Goal: Task Accomplishment & Management: Use online tool/utility

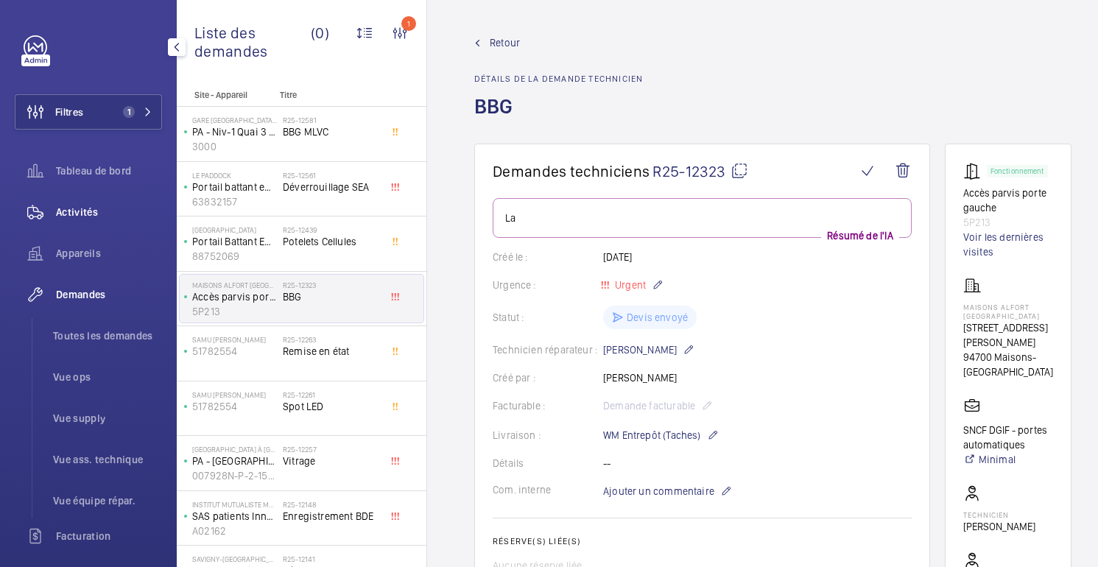
click at [100, 205] on span "Activités" at bounding box center [109, 212] width 106 height 15
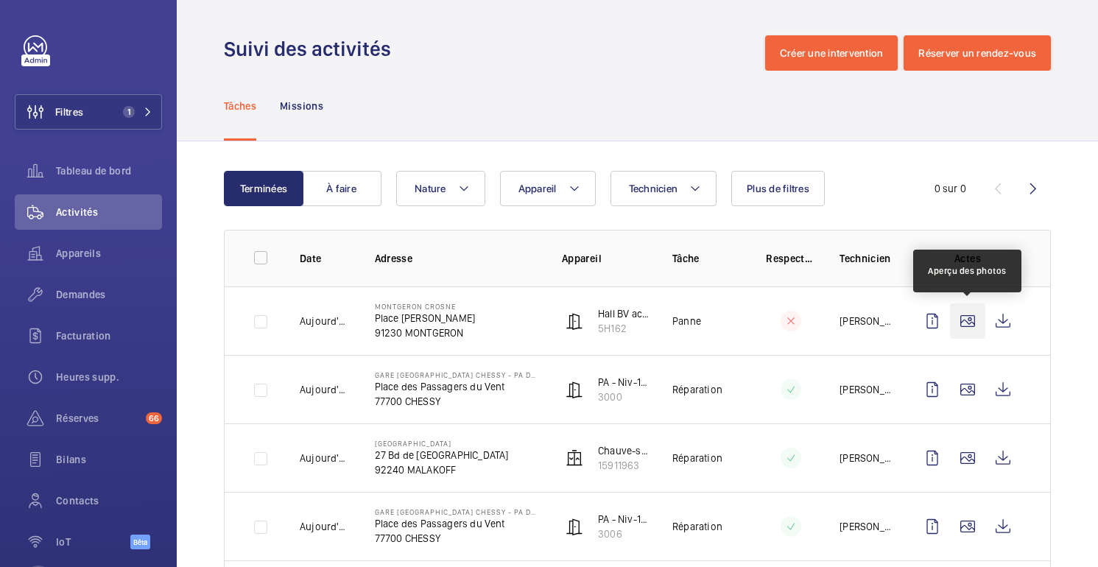
click at [963, 324] on wm-front-icon-button at bounding box center [967, 320] width 35 height 35
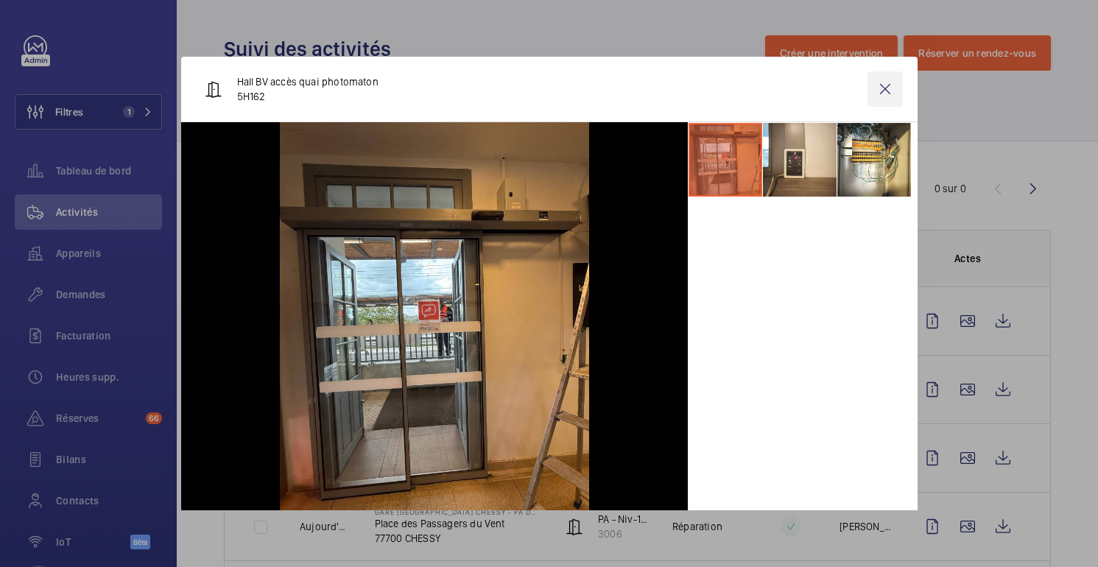
click at [886, 87] on wm-front-icon-button at bounding box center [884, 88] width 35 height 35
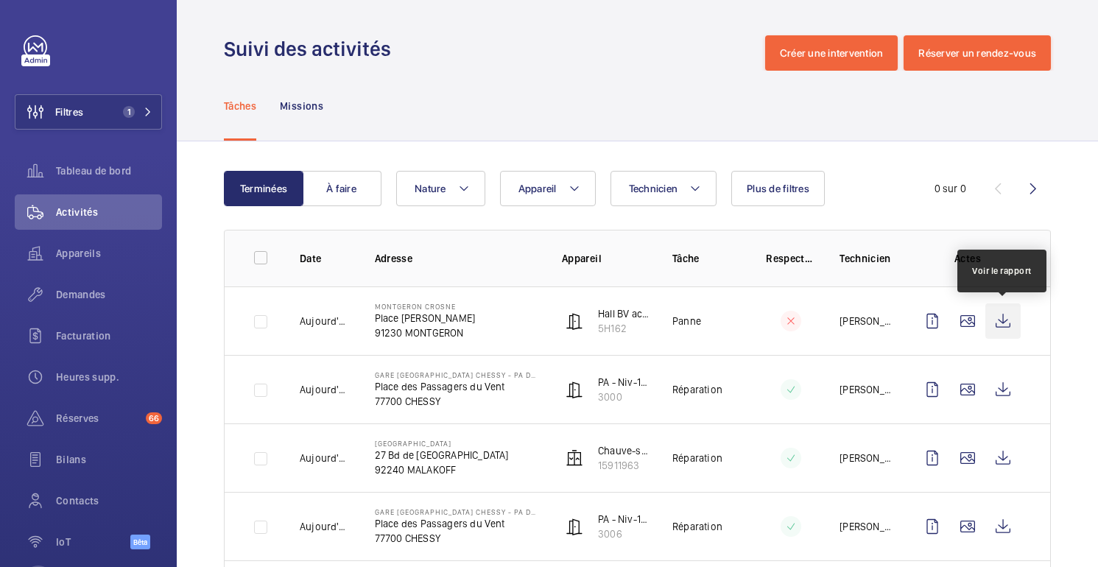
click at [999, 334] on wm-front-icon-button at bounding box center [1002, 320] width 35 height 35
